Goal: Task Accomplishment & Management: Manage account settings

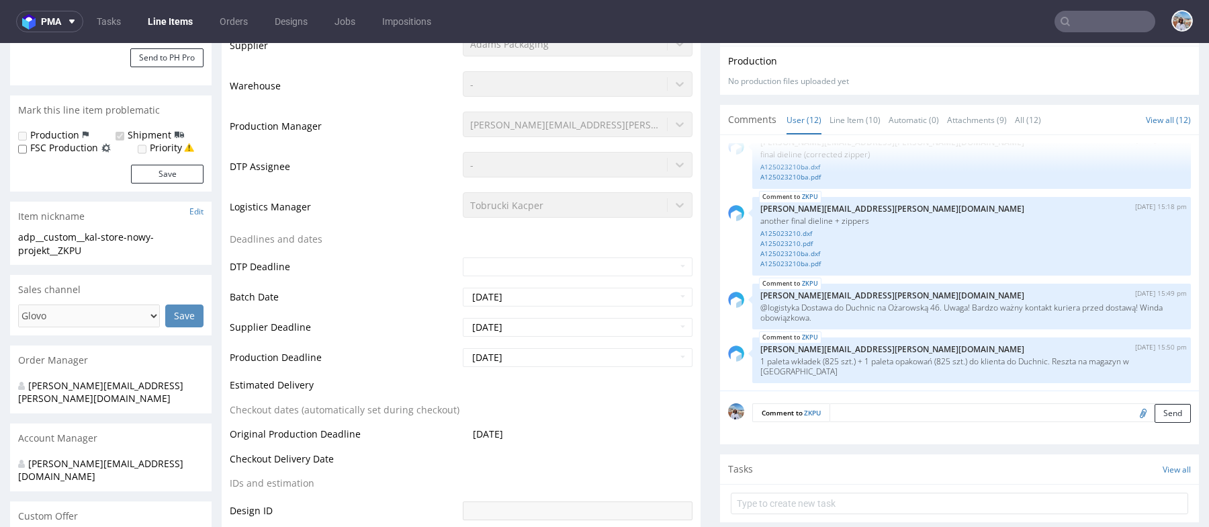
scroll to position [331, 0]
